Goal: Task Accomplishment & Management: Use online tool/utility

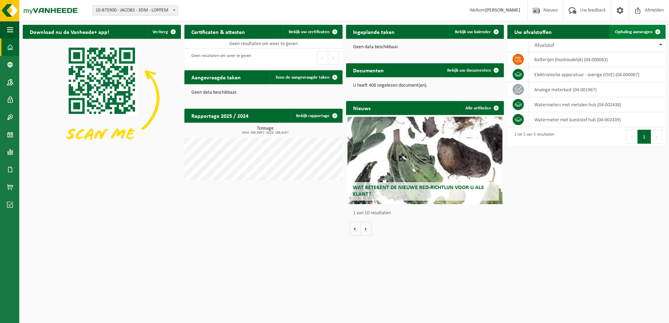
click at [635, 33] on span "Ophaling aanvragen" at bounding box center [633, 32] width 37 height 5
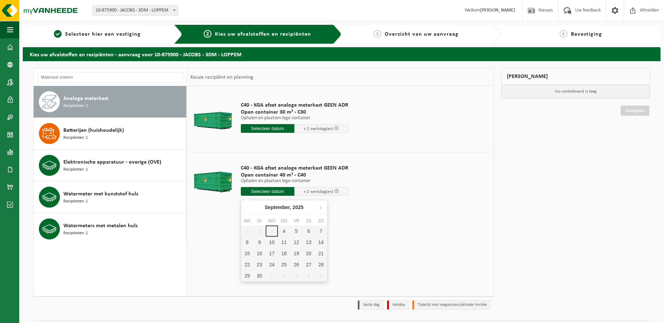
click at [274, 190] on input "text" at bounding box center [268, 191] width 54 height 9
click at [282, 233] on div "4" at bounding box center [284, 231] width 12 height 11
type input "Van 2025-09-04"
type input "2025-09-04"
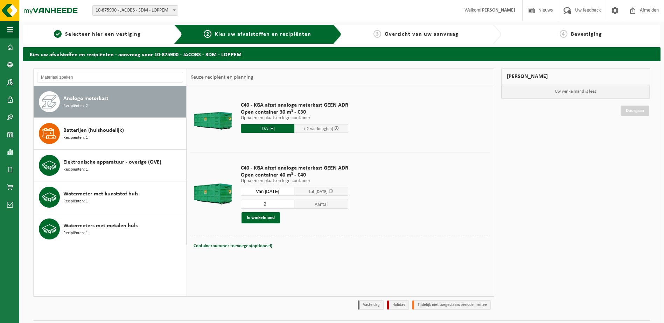
type input "2"
click at [288, 202] on input "2" at bounding box center [268, 204] width 54 height 9
click at [271, 218] on button "In winkelmand" at bounding box center [260, 217] width 38 height 11
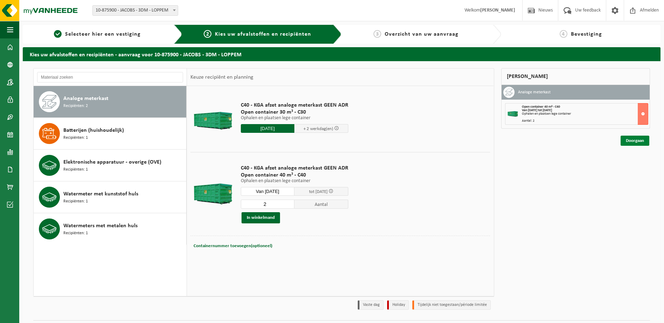
click at [630, 140] on link "Doorgaan" at bounding box center [634, 141] width 29 height 10
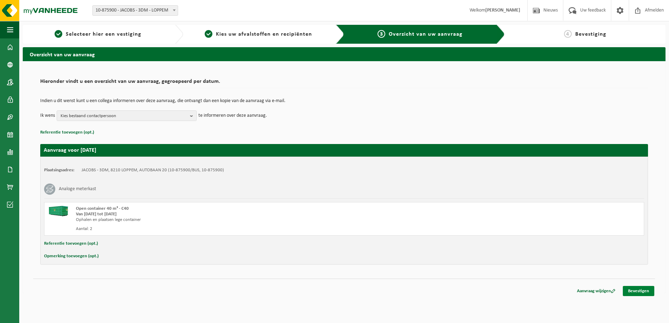
click at [645, 291] on link "Bevestigen" at bounding box center [638, 291] width 31 height 10
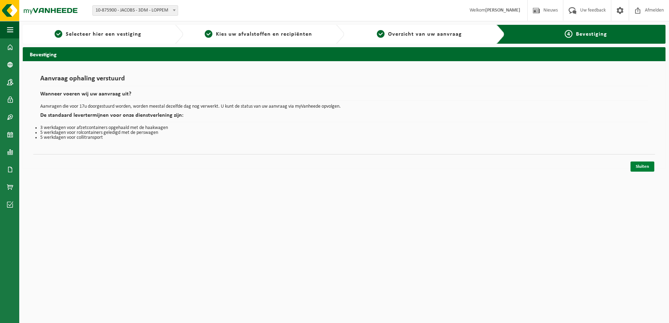
click at [648, 165] on link "Sluiten" at bounding box center [642, 167] width 24 height 10
